Goal: Task Accomplishment & Management: Manage account settings

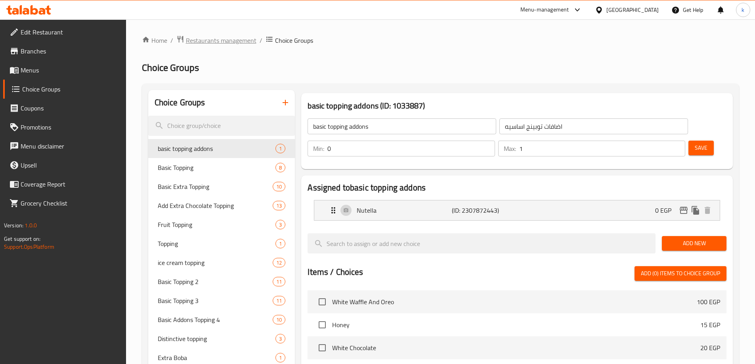
click at [226, 44] on span "Restaurants management" at bounding box center [221, 41] width 71 height 10
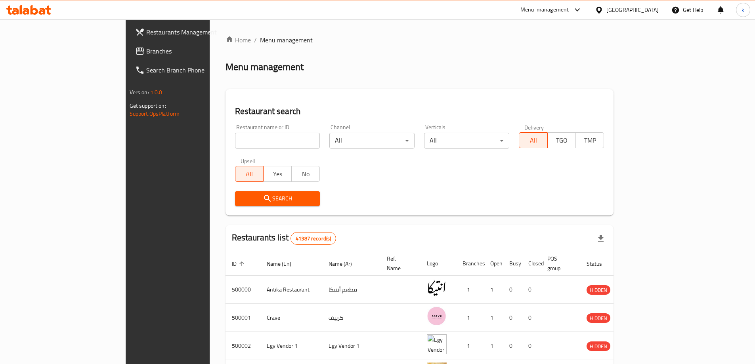
click at [235, 132] on div "Restaurant name or ID Restaurant name or ID" at bounding box center [277, 137] width 85 height 24
click at [235, 134] on input "search" at bounding box center [277, 141] width 85 height 16
paste input "698757"
type input "698757"
click at [146, 56] on span "Branches" at bounding box center [195, 51] width 99 height 10
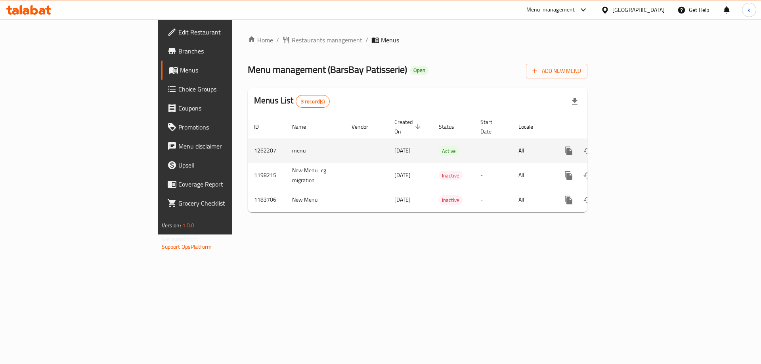
click at [631, 146] on icon "enhanced table" at bounding box center [626, 151] width 10 height 10
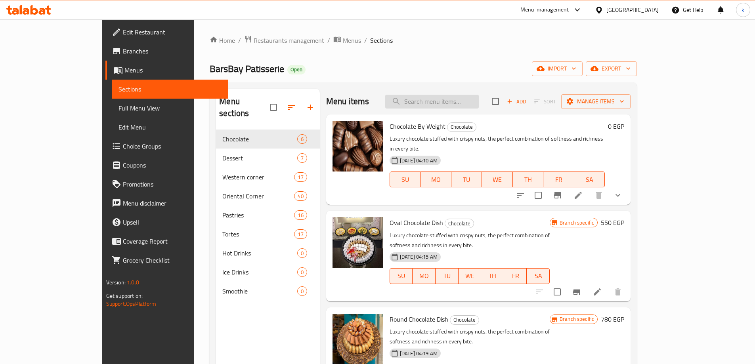
click at [479, 98] on input "search" at bounding box center [432, 102] width 94 height 14
paste input "Cheesecake"
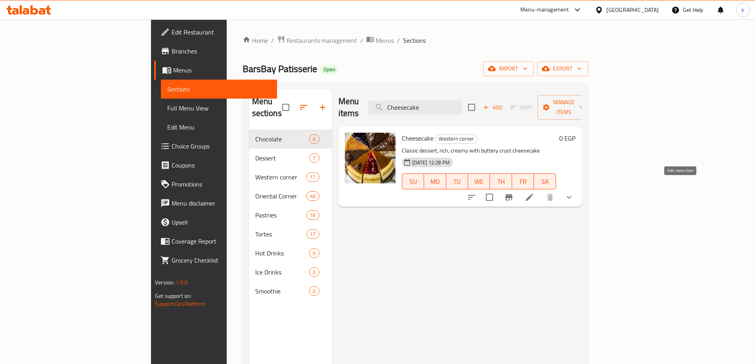
type input "Cheesecake"
click at [533, 194] on icon at bounding box center [529, 197] width 7 height 7
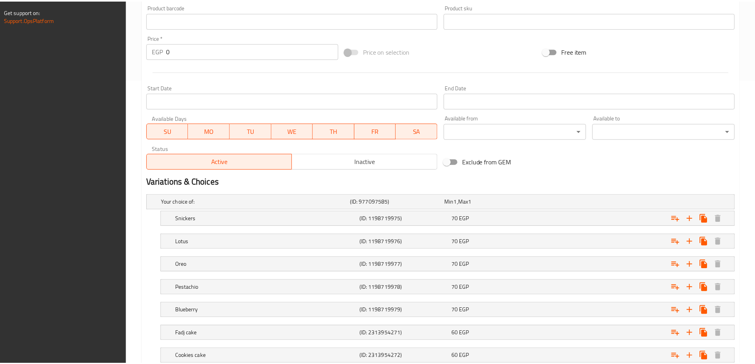
scroll to position [409, 0]
